Goal: Navigation & Orientation: Find specific page/section

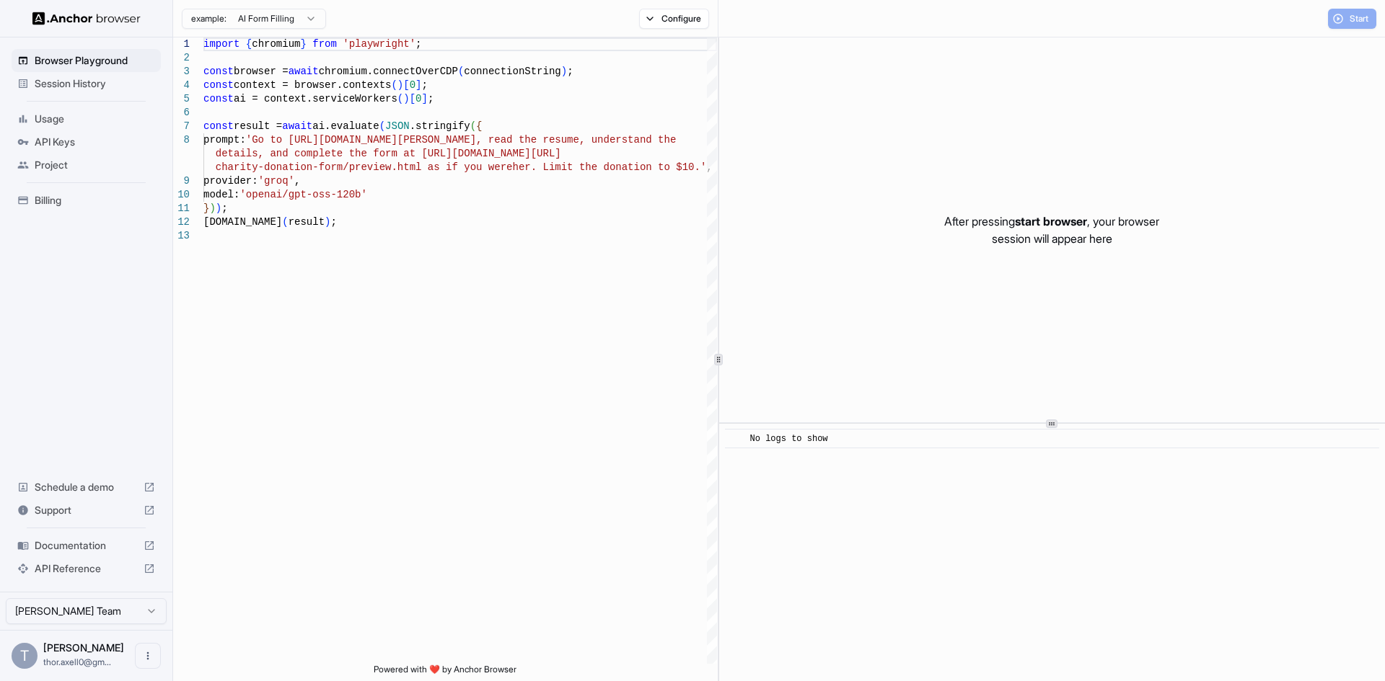
click at [43, 120] on span "Usage" at bounding box center [95, 119] width 120 height 14
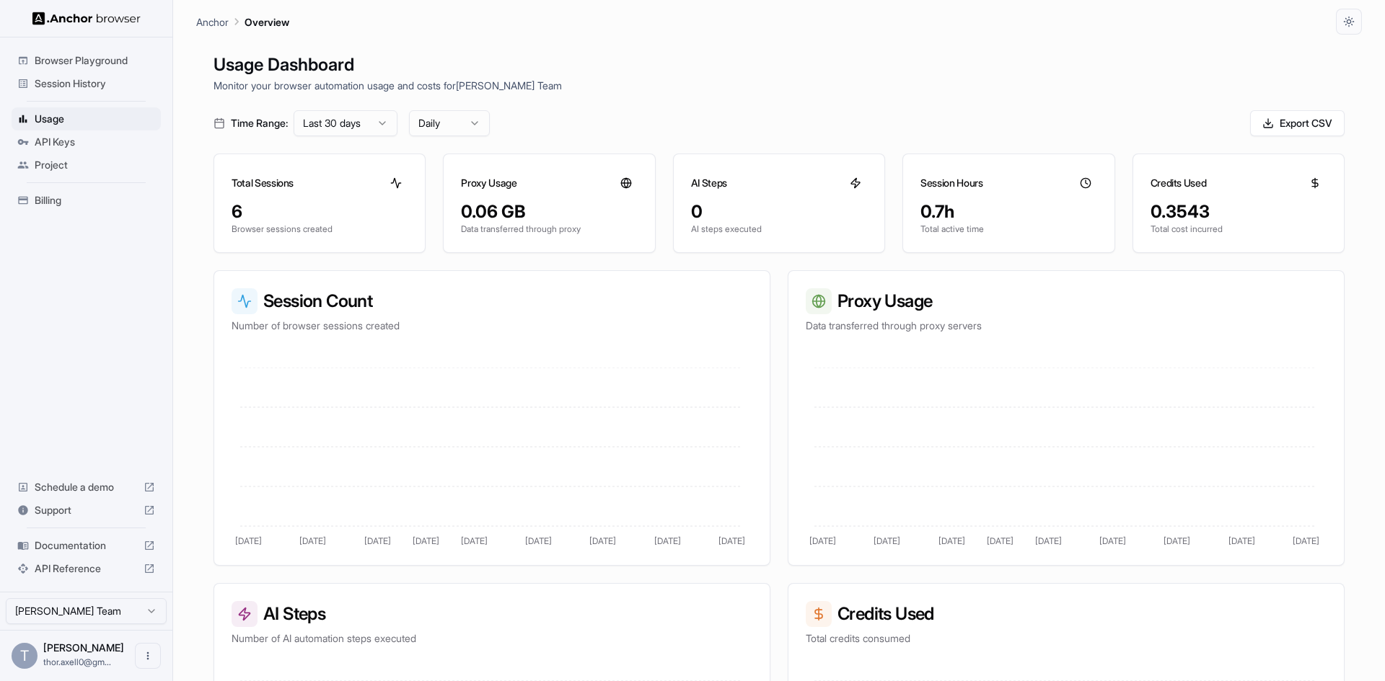
click at [58, 84] on span "Session History" at bounding box center [95, 83] width 120 height 14
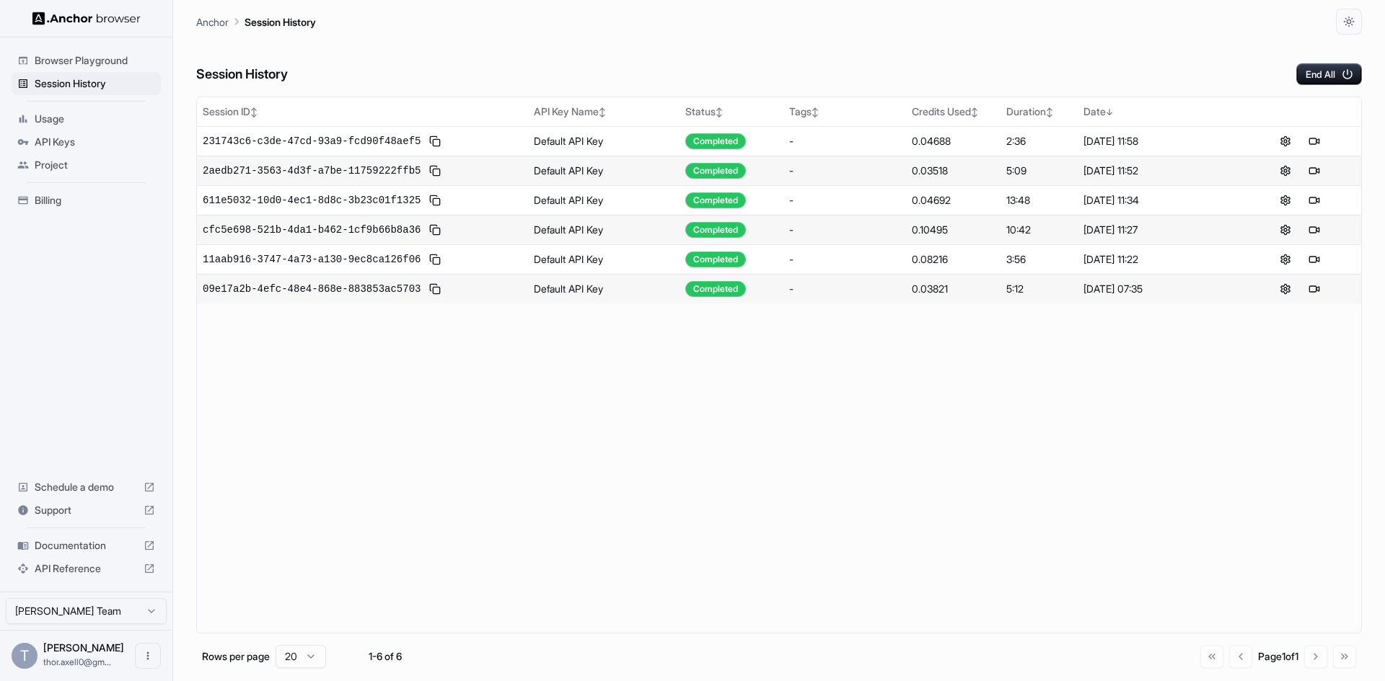
click at [62, 63] on span "Browser Playground" at bounding box center [95, 60] width 120 height 14
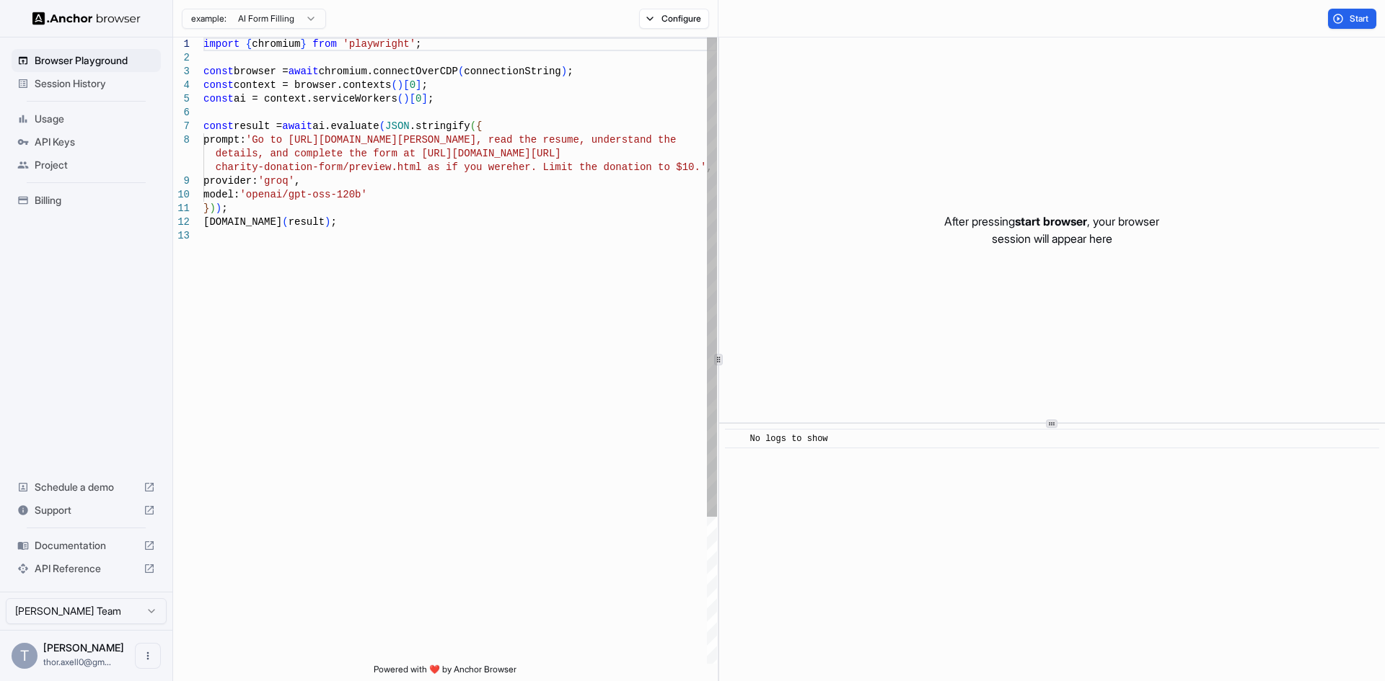
click at [62, 89] on span "Session History" at bounding box center [95, 83] width 120 height 14
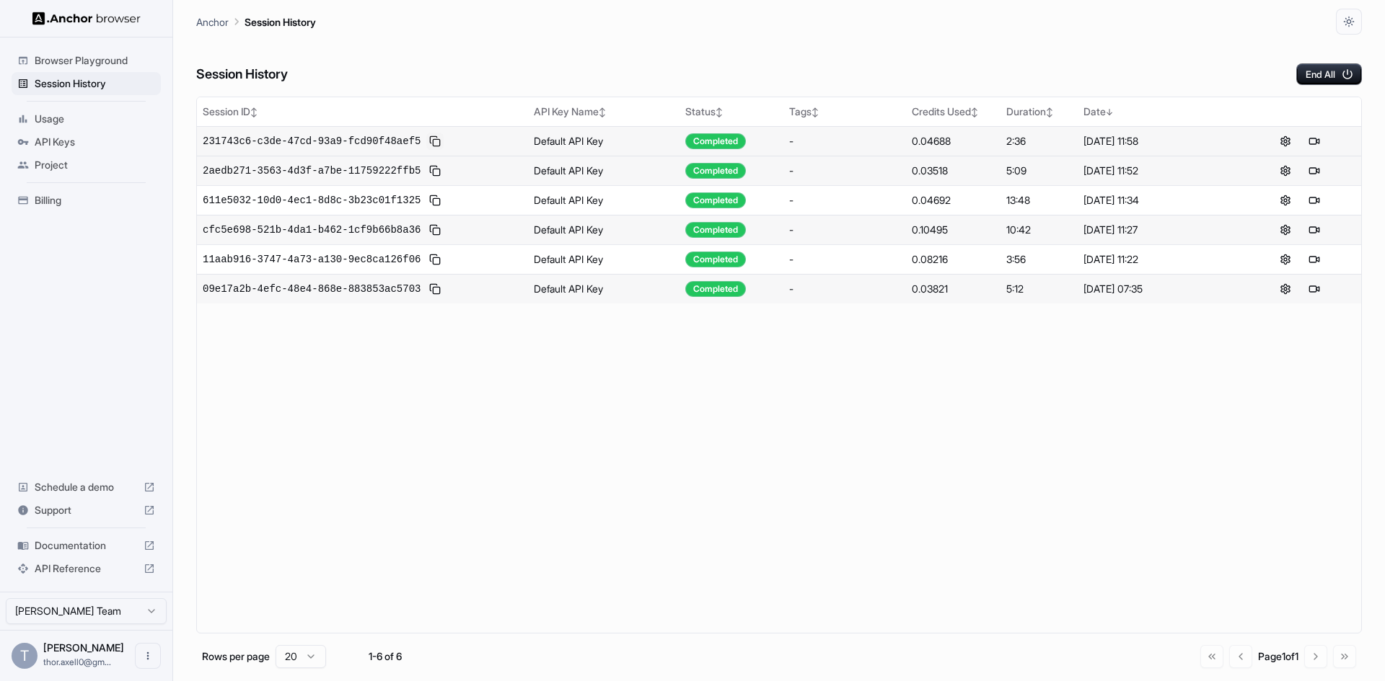
click at [426, 140] on button at bounding box center [434, 141] width 17 height 17
